Goal: Information Seeking & Learning: Learn about a topic

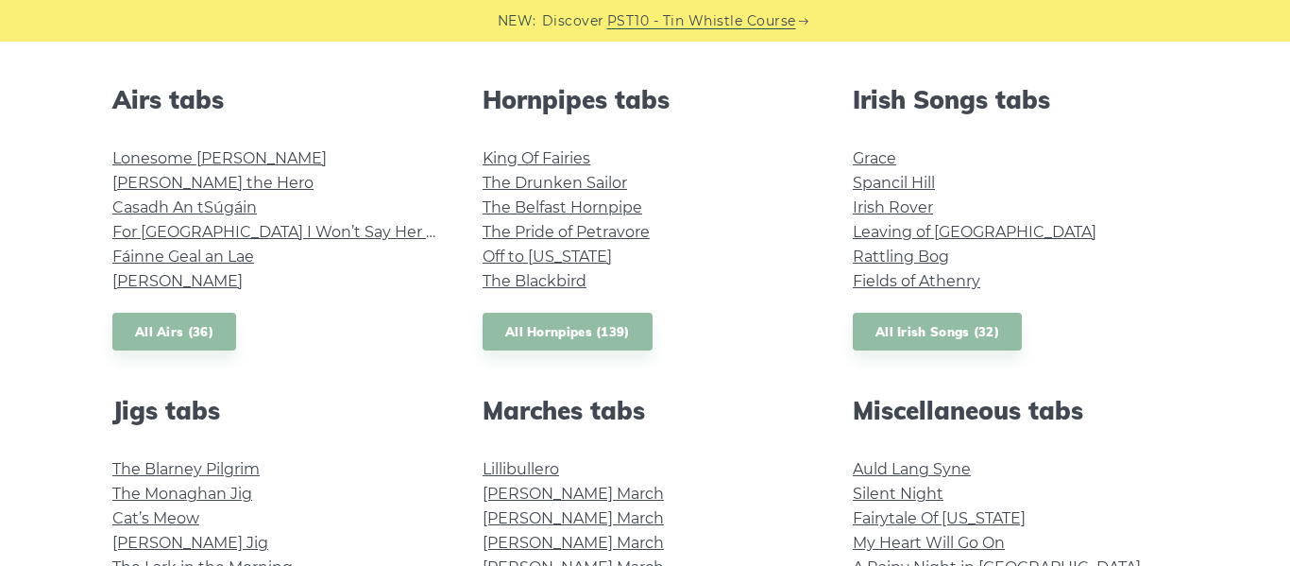
scroll to position [736, 0]
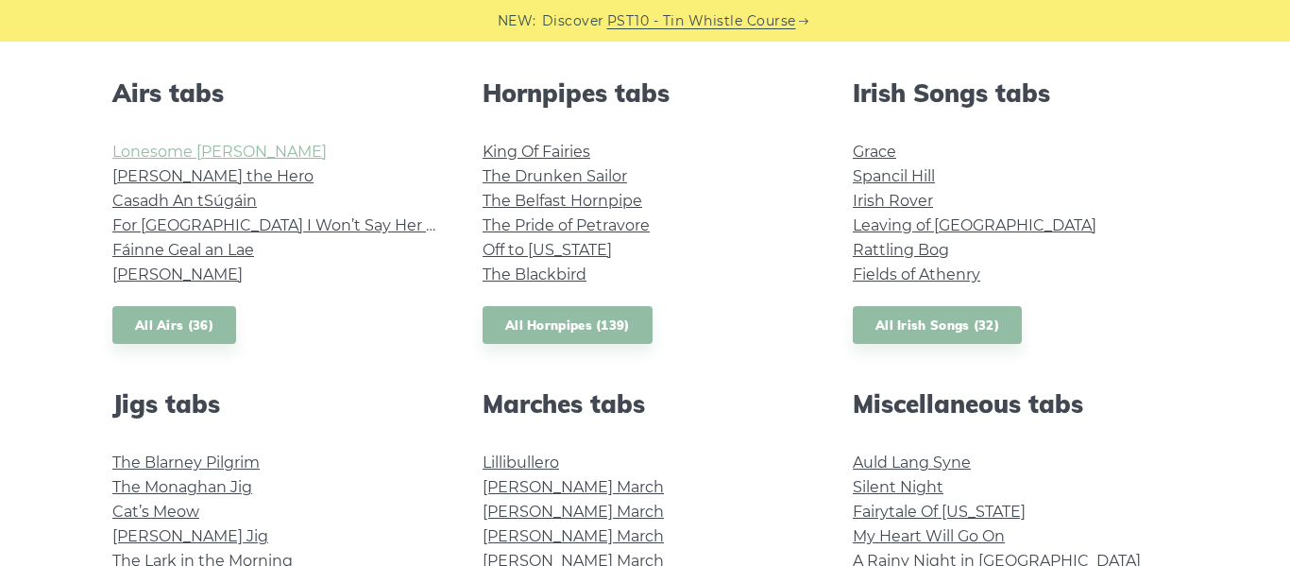
click at [237, 153] on link "Lonesome Boatman" at bounding box center [219, 152] width 214 height 18
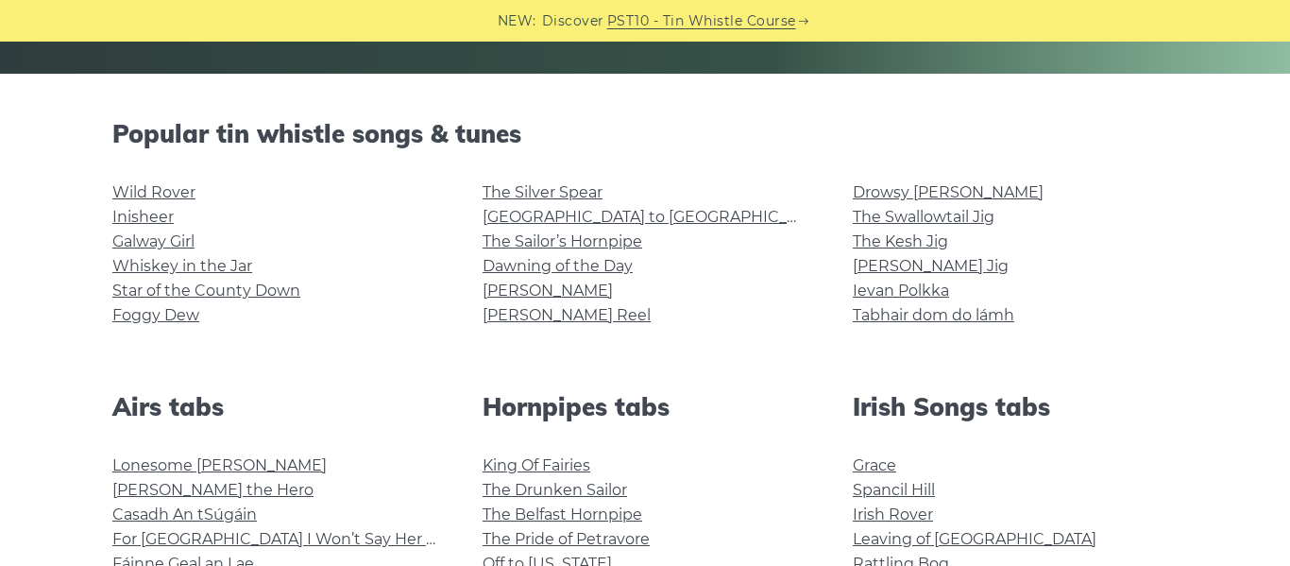
scroll to position [421, 0]
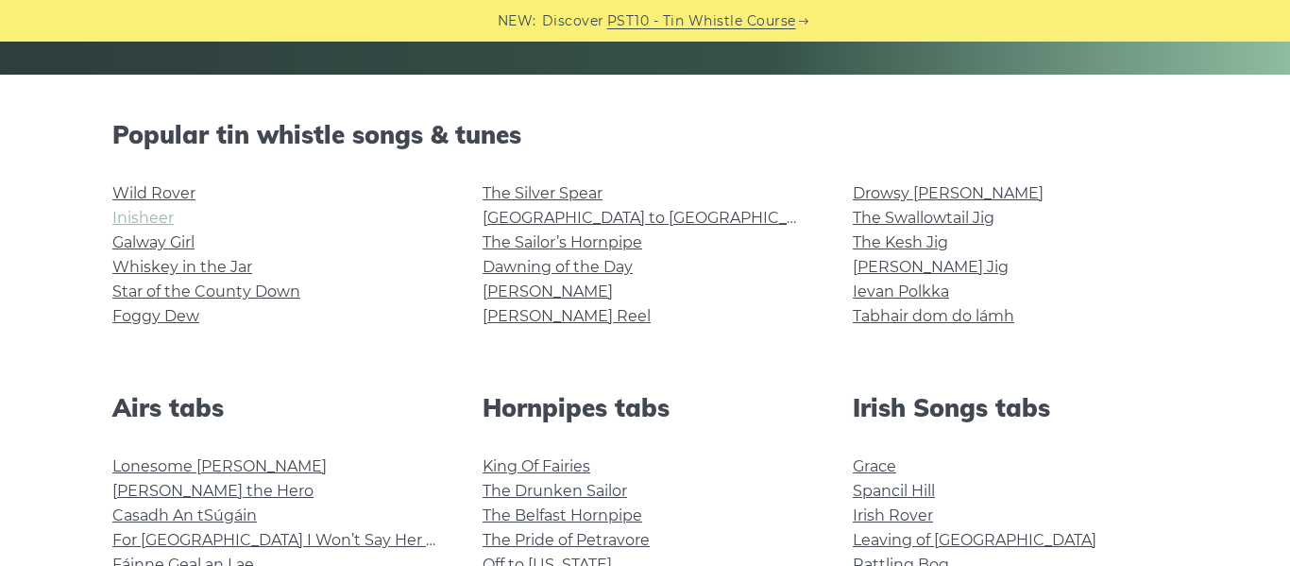
click at [143, 219] on link "Inisheer" at bounding box center [142, 218] width 61 height 18
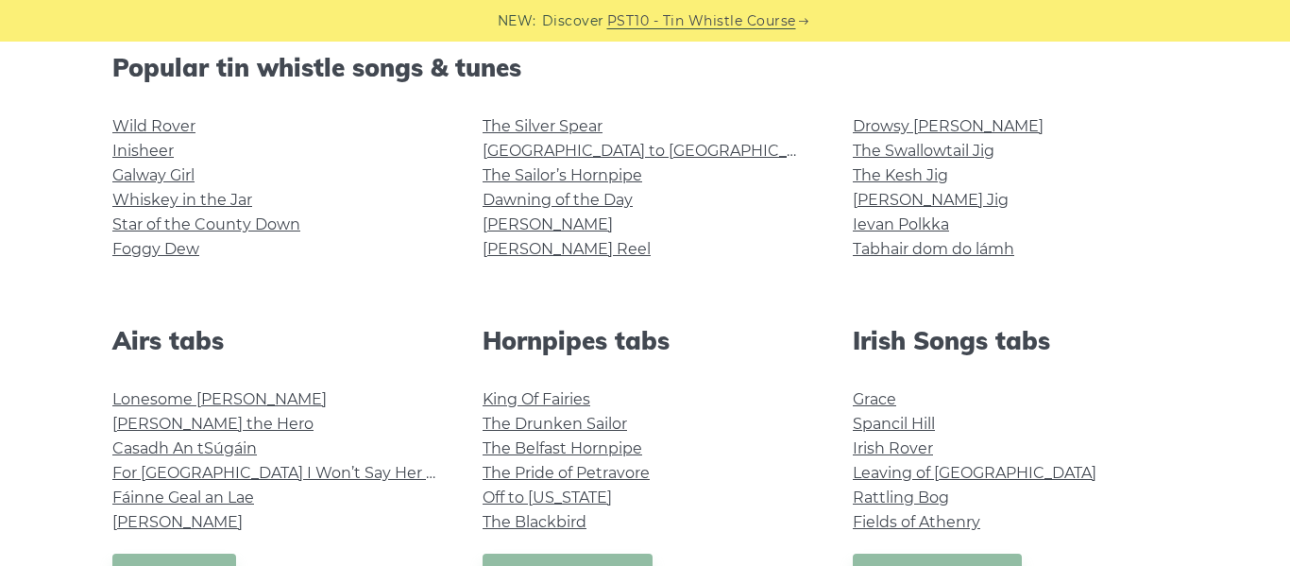
scroll to position [499, 0]
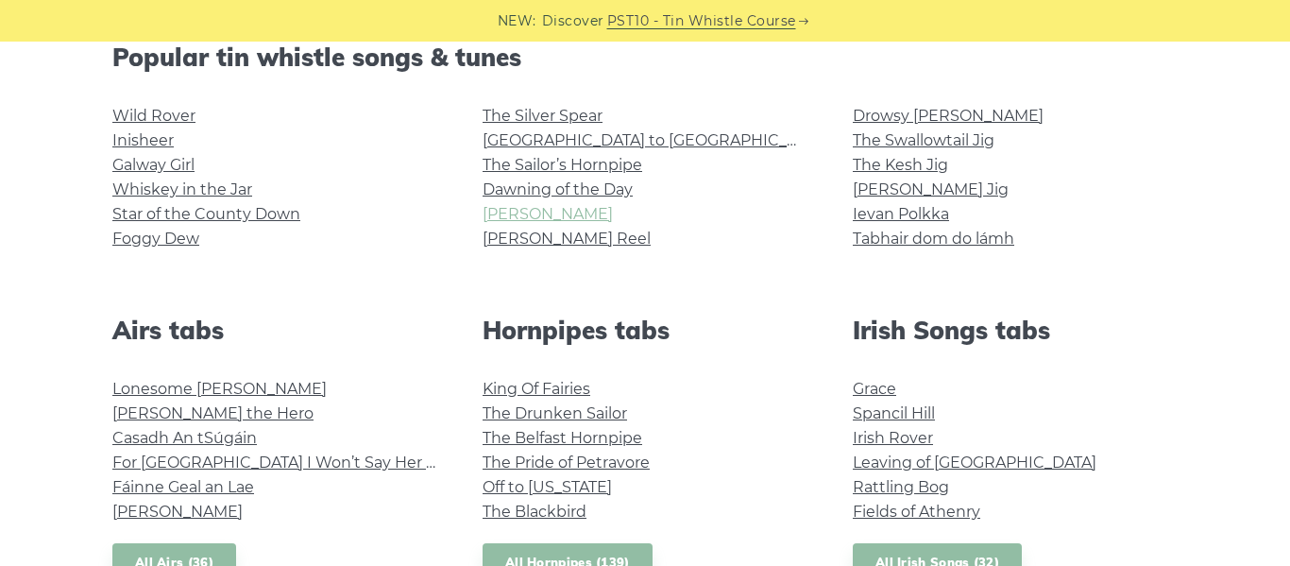
click at [536, 220] on link "[PERSON_NAME]" at bounding box center [548, 214] width 130 height 18
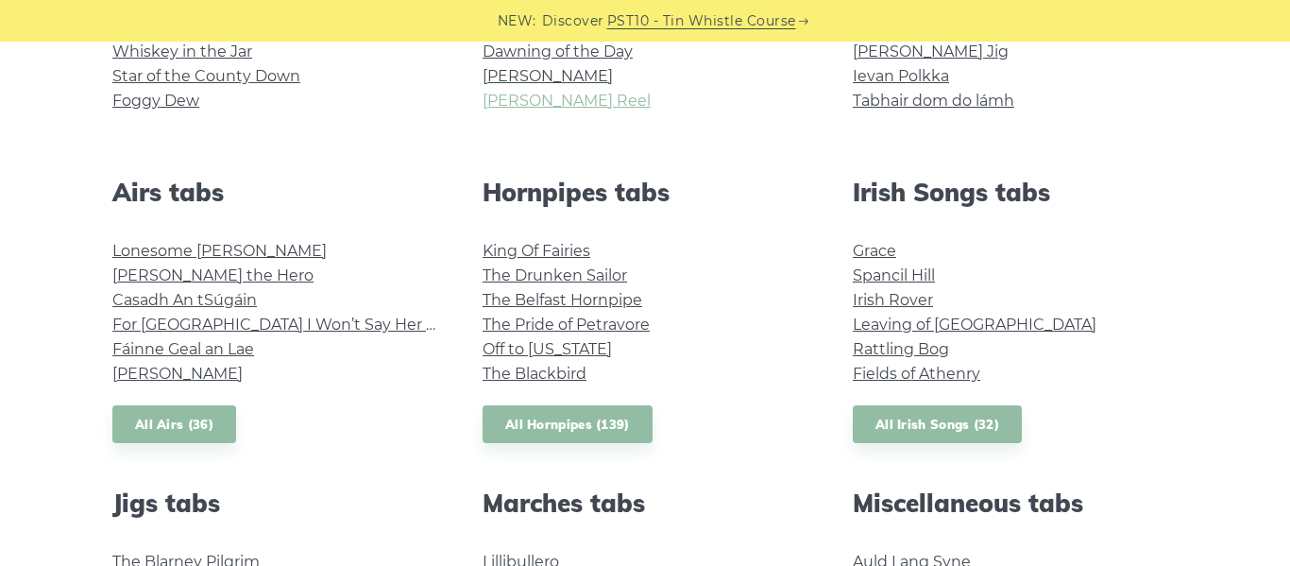
scroll to position [637, 0]
click at [551, 270] on link "The Drunken Sailor" at bounding box center [555, 274] width 144 height 18
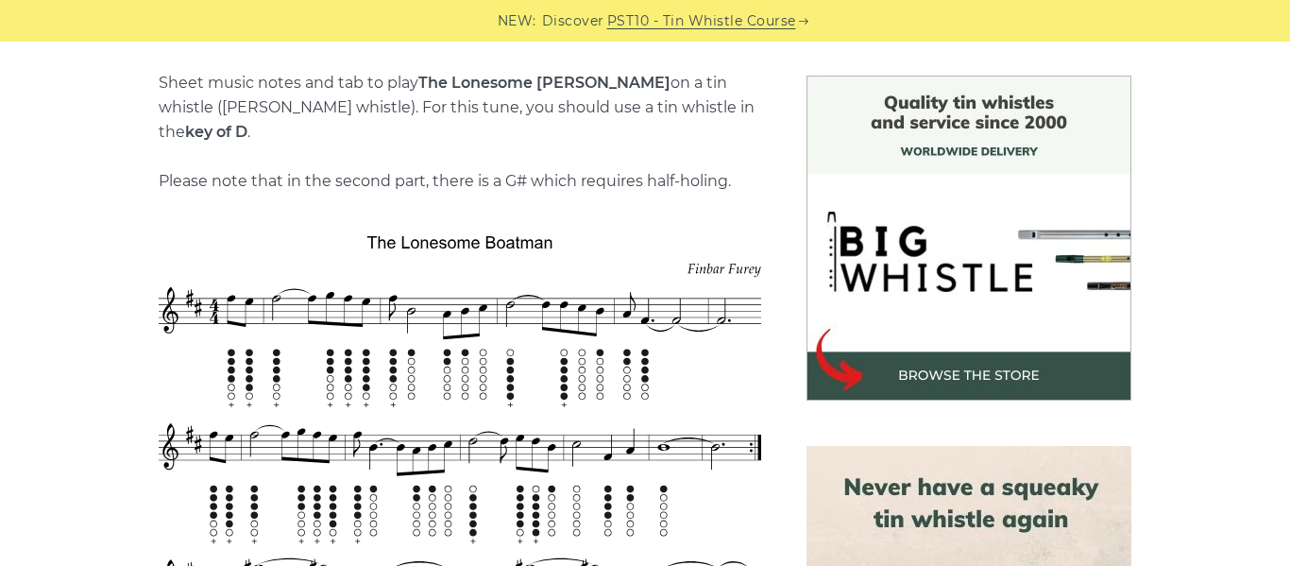
scroll to position [500, 0]
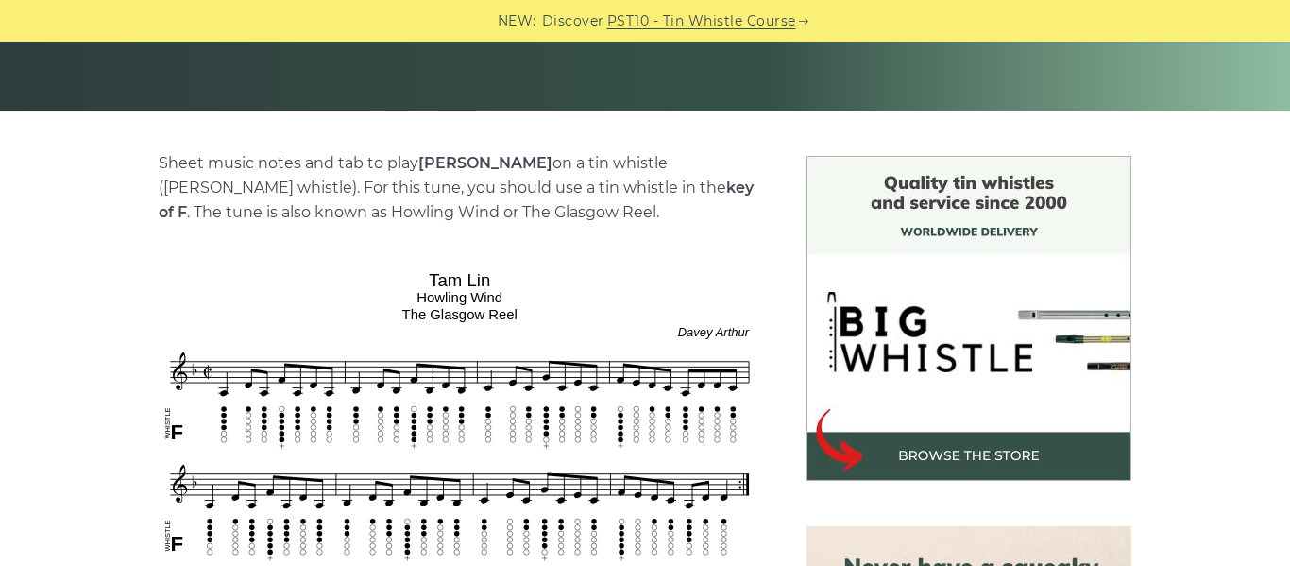
scroll to position [431, 0]
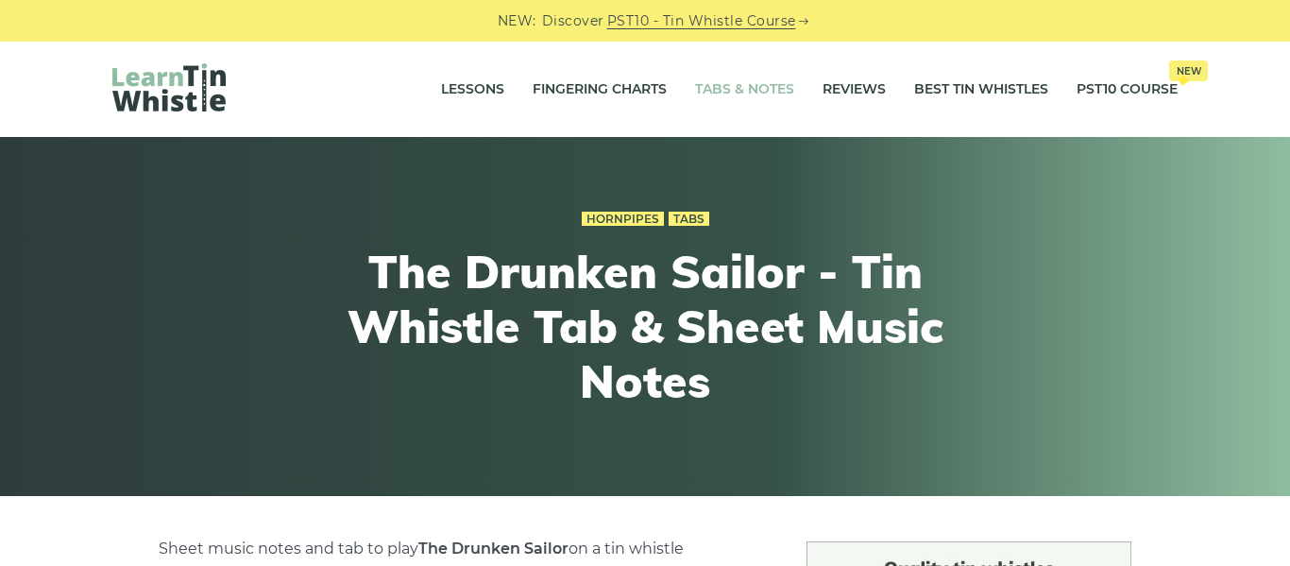
click at [751, 89] on link "Tabs & Notes" at bounding box center [744, 89] width 99 height 47
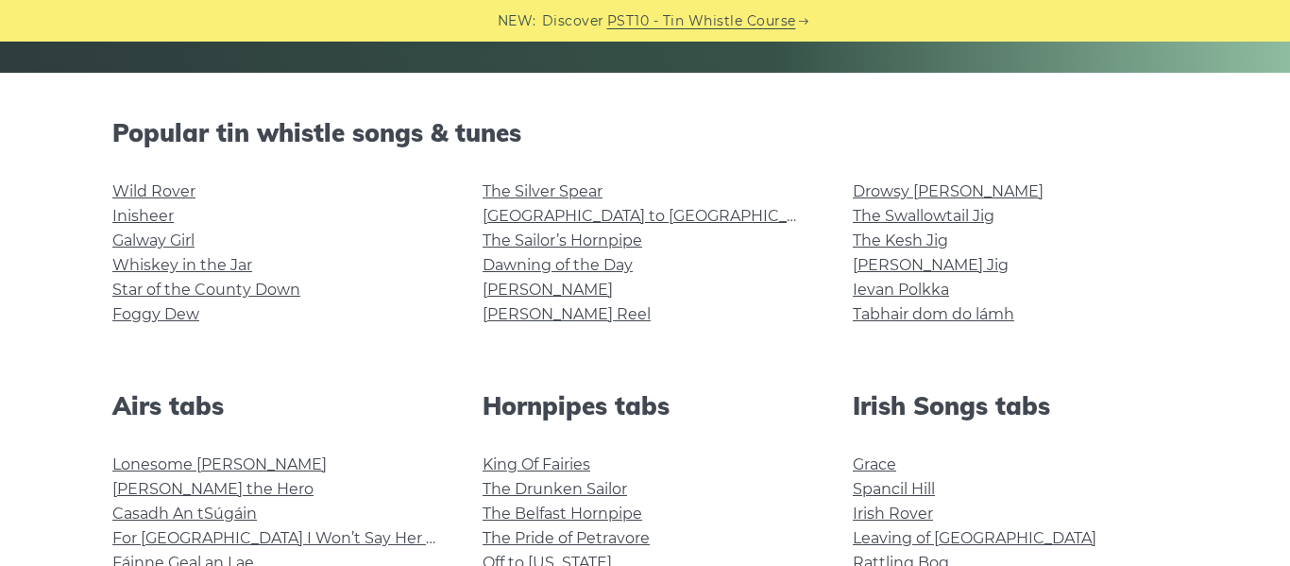
scroll to position [443, 0]
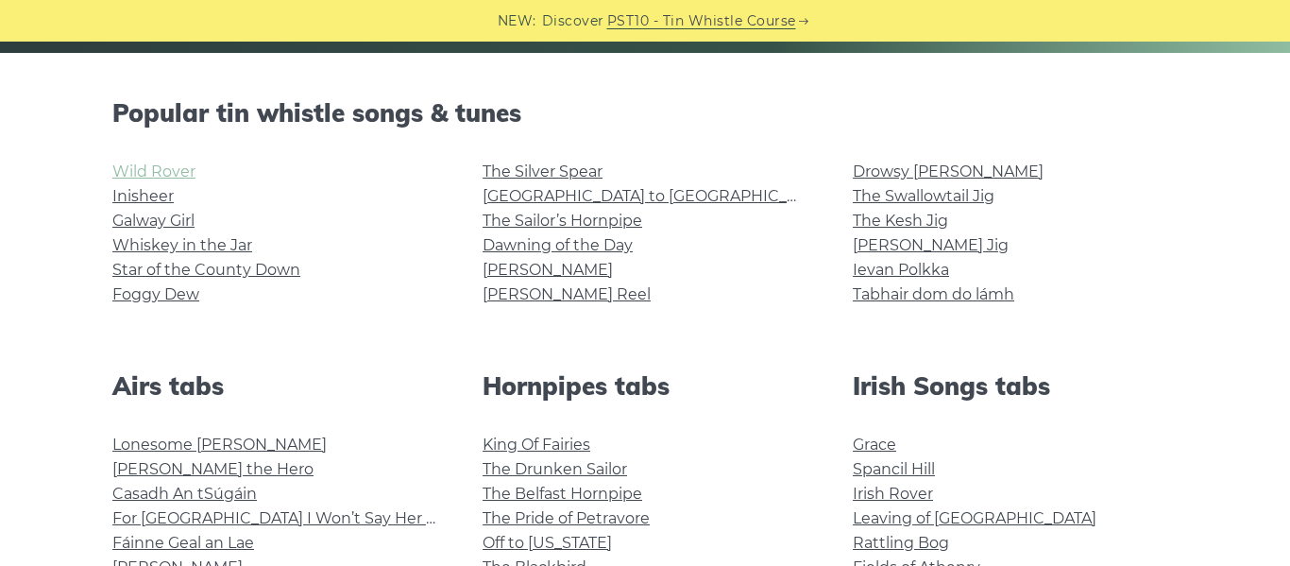
click at [139, 171] on link "Wild Rover" at bounding box center [153, 171] width 83 height 18
click at [916, 226] on link "The Kesh Jig" at bounding box center [900, 221] width 95 height 18
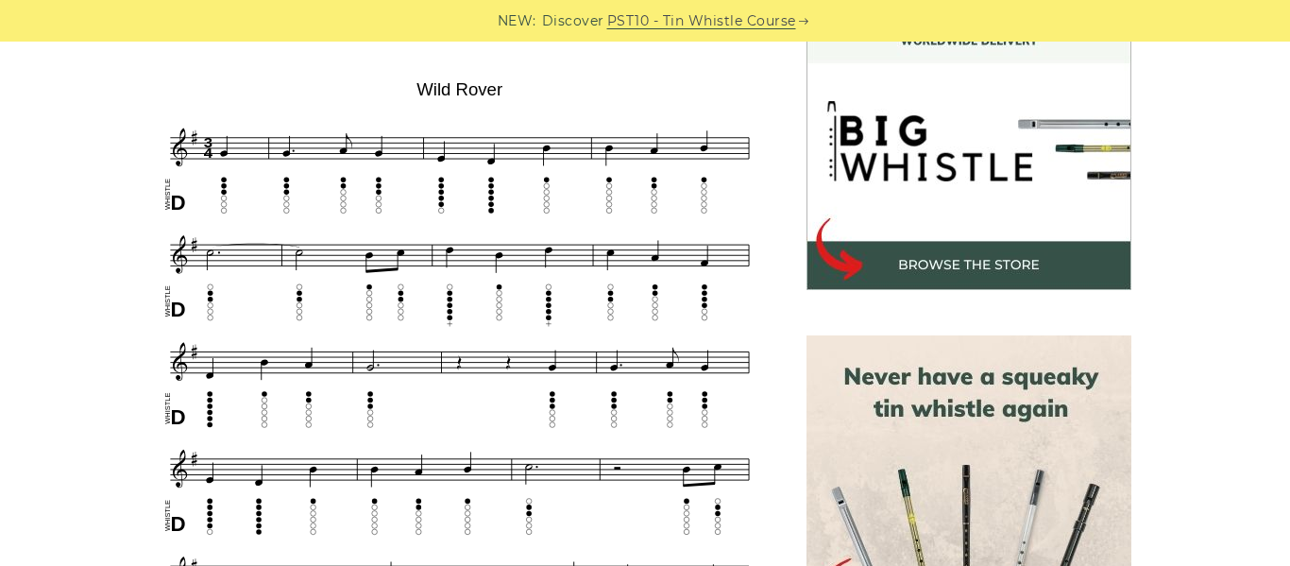
scroll to position [575, 0]
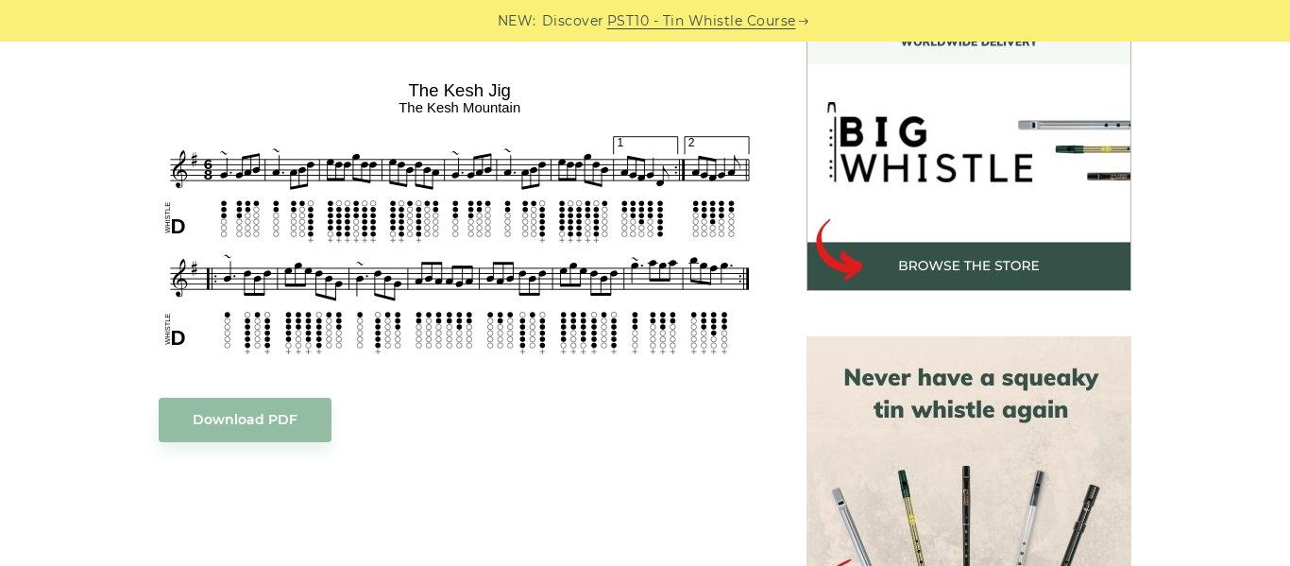
scroll to position [576, 0]
